Goal: Task Accomplishment & Management: Complete application form

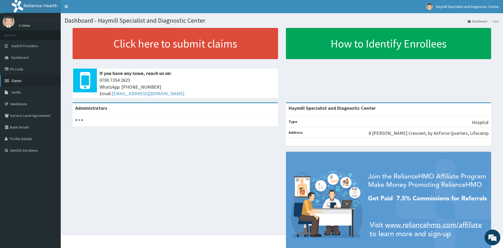
click at [24, 77] on link "Claims" at bounding box center [30, 81] width 61 height 12
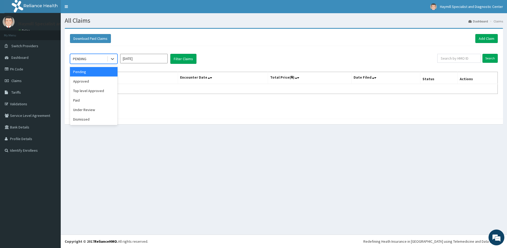
click at [102, 60] on div "PENDING" at bounding box center [88, 59] width 37 height 8
click at [96, 98] on div "Paid" at bounding box center [94, 101] width 48 height 10
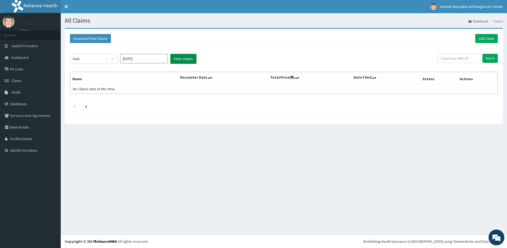
click at [183, 62] on button "Filter Claims" at bounding box center [183, 59] width 26 height 10
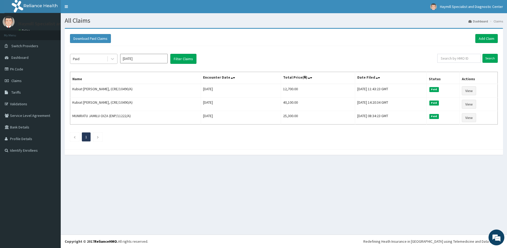
click at [104, 59] on div "Paid" at bounding box center [88, 59] width 37 height 8
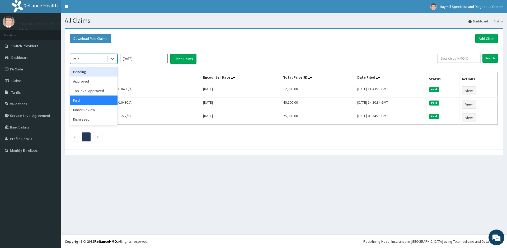
click at [96, 73] on div "Pending" at bounding box center [94, 72] width 48 height 10
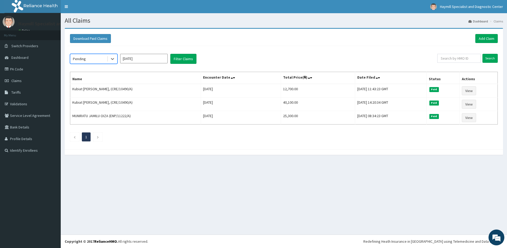
click at [152, 59] on input "[DATE]" at bounding box center [144, 59] width 48 height 10
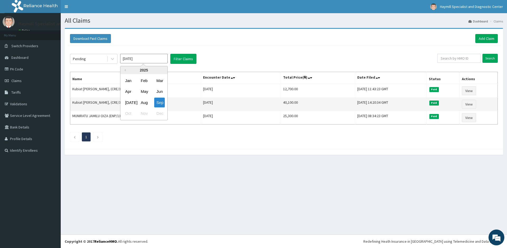
click at [142, 101] on div "Aug" at bounding box center [144, 103] width 11 height 10
type input "Aug 2025"
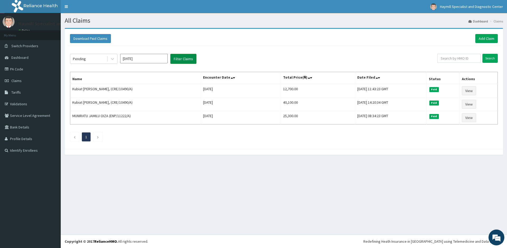
click at [182, 61] on button "Filter Claims" at bounding box center [183, 59] width 26 height 10
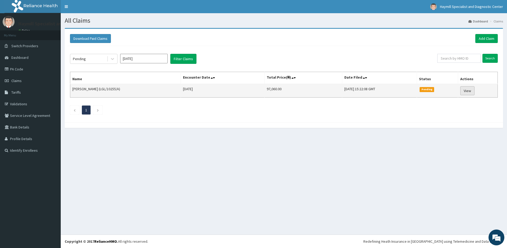
click at [471, 91] on link "View" at bounding box center [467, 90] width 14 height 9
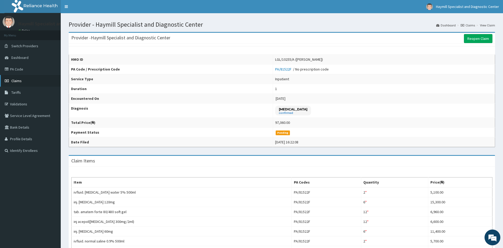
click at [31, 79] on link "Claims" at bounding box center [30, 81] width 61 height 12
click at [22, 71] on link "PA Code" at bounding box center [30, 69] width 61 height 12
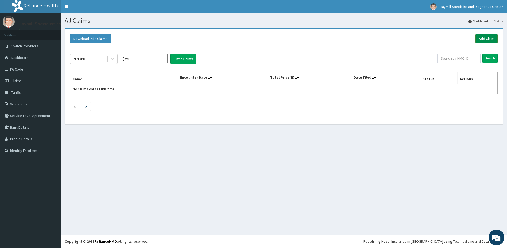
click at [485, 39] on link "Add Claim" at bounding box center [486, 38] width 22 height 9
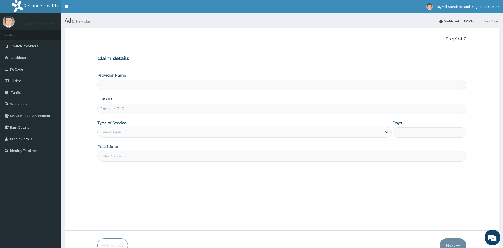
type input "Haymill Specialist and Diagnostic Center"
click at [116, 108] on input "HMO ID" at bounding box center [281, 109] width 369 height 10
paste input "LGL/10255/A"
type input "LGL/10255/A"
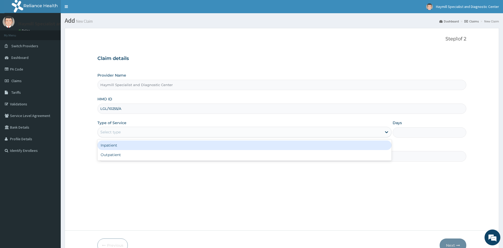
click at [112, 130] on div "Select type" at bounding box center [110, 131] width 20 height 5
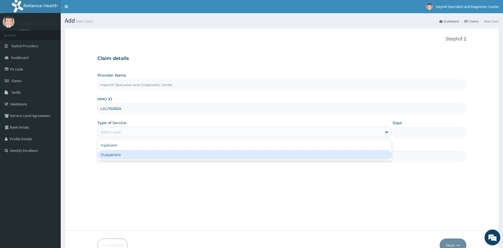
click at [119, 153] on div "Outpatient" at bounding box center [244, 155] width 294 height 10
type input "1"
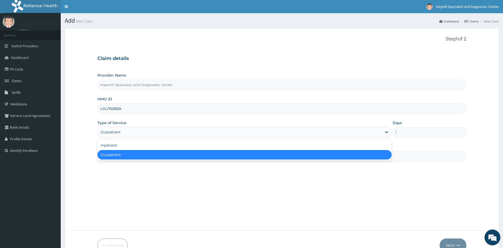
click at [125, 133] on div "Outpatient" at bounding box center [240, 132] width 284 height 8
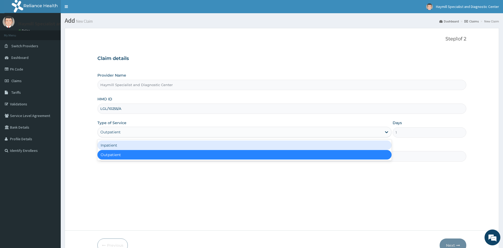
click at [117, 144] on div "Inpatient" at bounding box center [244, 146] width 294 height 10
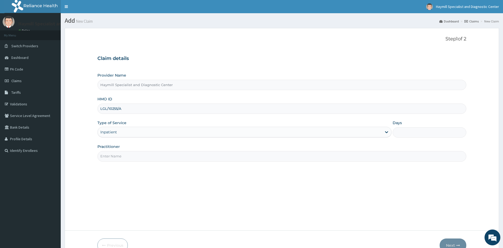
click at [115, 157] on input "Practitioner" at bounding box center [281, 156] width 369 height 10
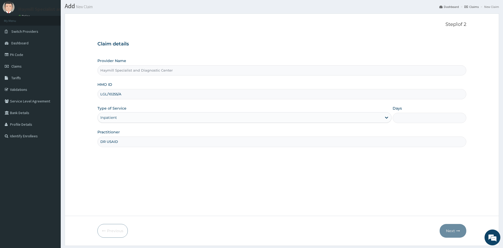
scroll to position [30, 0]
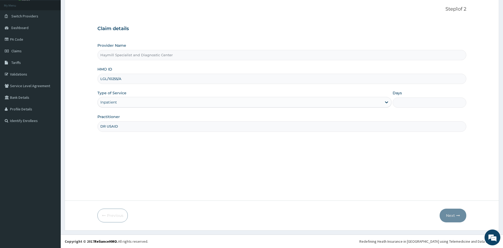
type input "DR USAID"
click at [411, 103] on input "Days" at bounding box center [430, 102] width 74 height 10
type input "1"
click at [454, 215] on button "Next" at bounding box center [453, 216] width 27 height 14
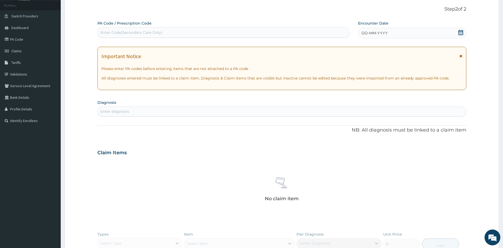
click at [142, 33] on div "Enter Code(Secondary Care Only)" at bounding box center [131, 32] width 62 height 5
type input "PA/285FAA"
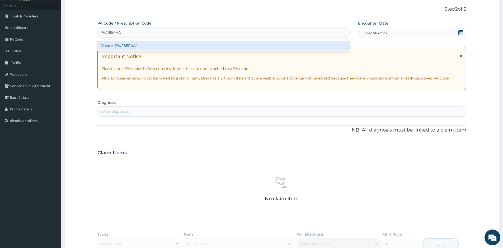
click at [130, 43] on div "Create "PA/285FAA"" at bounding box center [223, 46] width 252 height 10
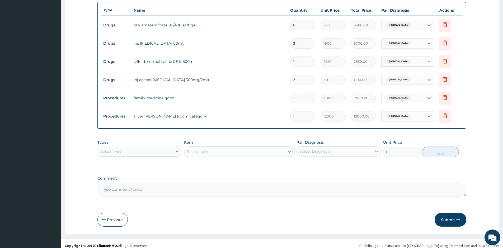
scroll to position [194, 0]
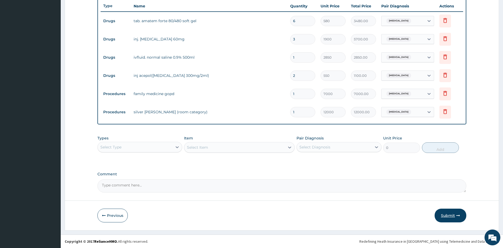
click at [448, 214] on button "Submit" at bounding box center [451, 216] width 32 height 14
